Goal: Navigation & Orientation: Find specific page/section

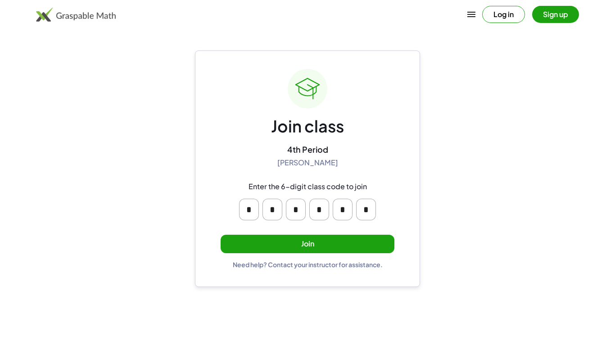
click at [282, 244] on button "Join" at bounding box center [308, 244] width 174 height 18
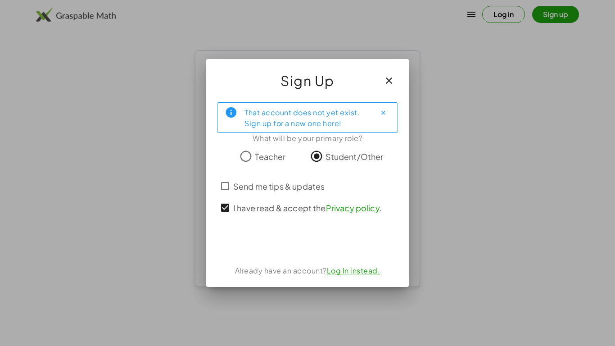
click at [386, 79] on icon "button" at bounding box center [389, 80] width 11 height 11
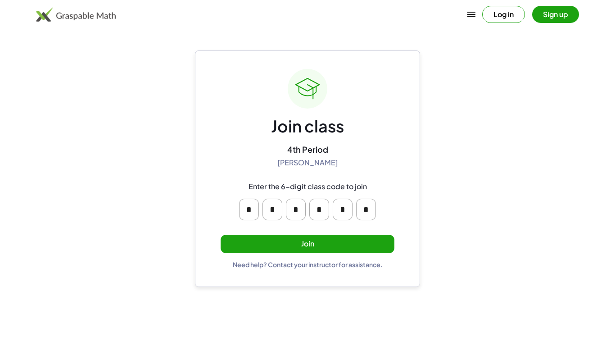
click at [308, 240] on button "Join" at bounding box center [308, 244] width 174 height 18
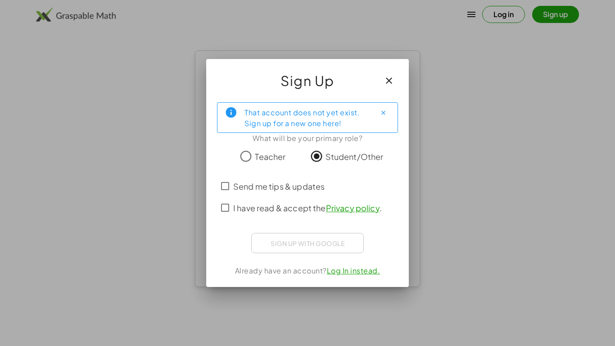
click at [285, 206] on span "I have read & accept the Privacy policy ." at bounding box center [307, 208] width 149 height 12
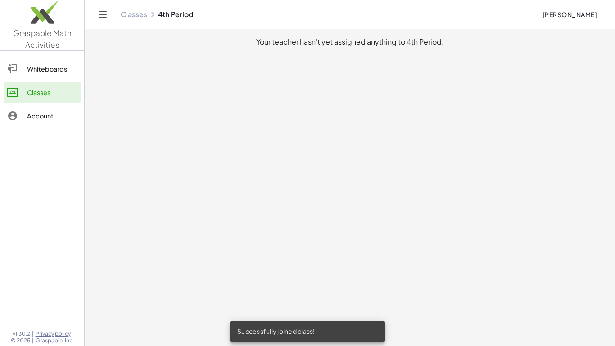
click at [48, 113] on div "Account" at bounding box center [52, 115] width 50 height 11
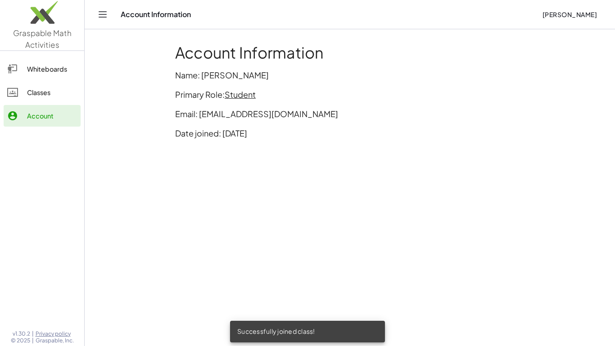
click at [55, 72] on div "Whiteboards" at bounding box center [52, 68] width 50 height 11
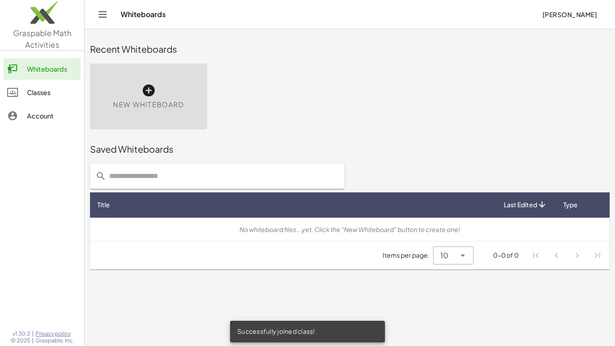
click at [45, 92] on div "Classes" at bounding box center [52, 92] width 50 height 11
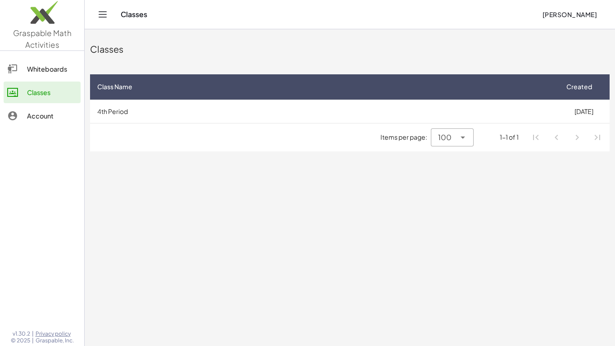
click at [184, 214] on main "Classes Class Name Created 4th Period [DATE] Items per page: 100 *** 1-1 of 1" at bounding box center [350, 173] width 530 height 346
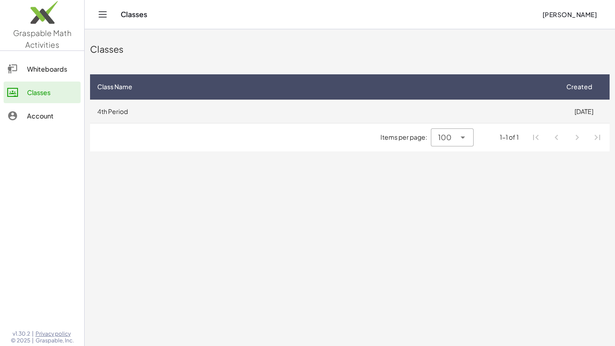
click at [278, 113] on td "4th Period" at bounding box center [324, 110] width 468 height 23
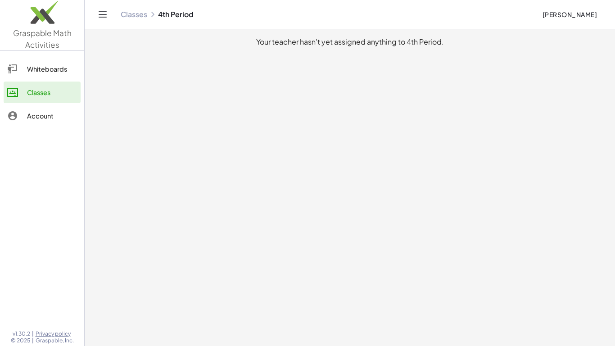
click at [35, 92] on div "Classes" at bounding box center [52, 92] width 50 height 11
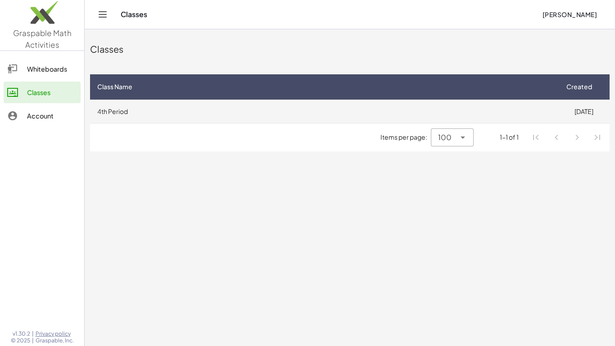
click at [183, 100] on td "4th Period" at bounding box center [324, 110] width 468 height 23
